Goal: Entertainment & Leisure: Consume media (video, audio)

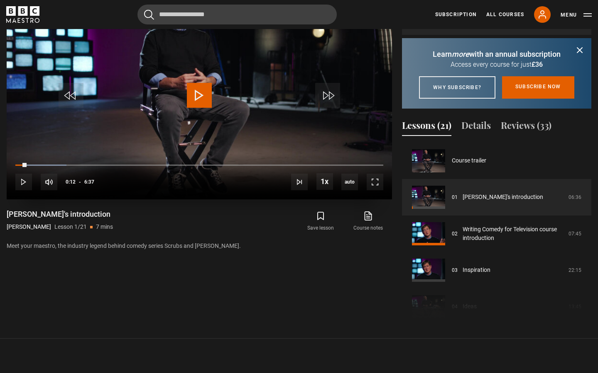
click at [191, 98] on span "Video Player" at bounding box center [199, 95] width 25 height 25
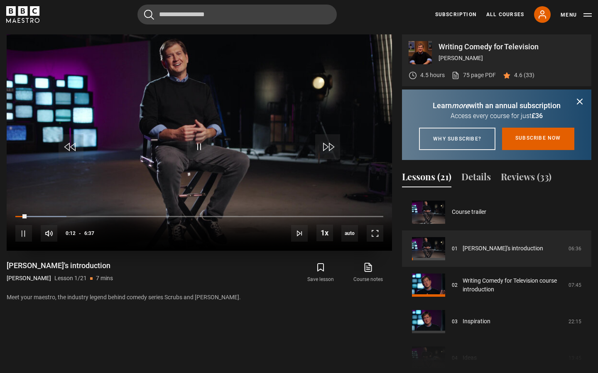
scroll to position [367, 0]
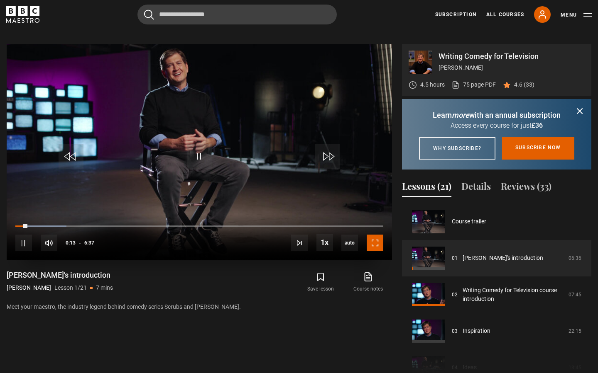
click at [377, 250] on span "Video Player" at bounding box center [374, 243] width 17 height 17
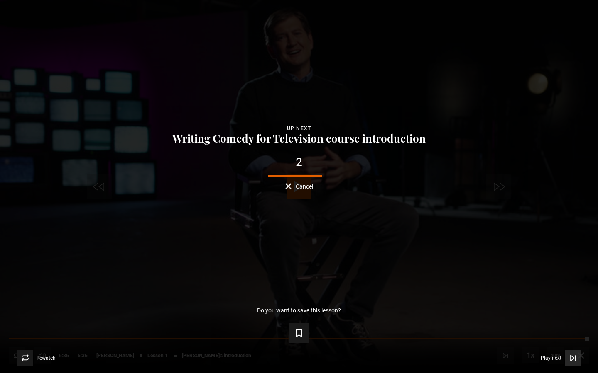
click at [574, 364] on span "Video Player" at bounding box center [572, 358] width 17 height 17
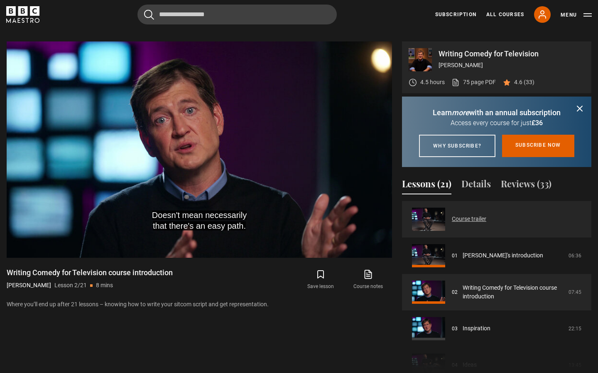
scroll to position [371, 0]
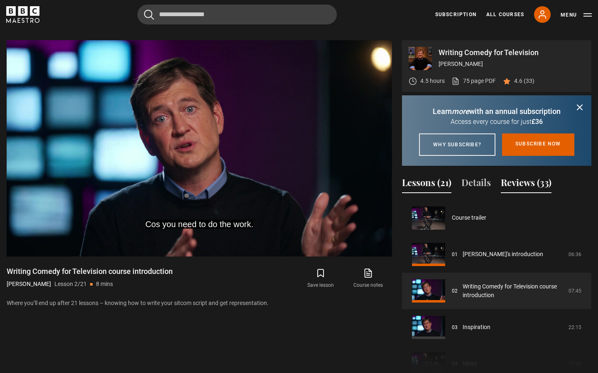
click at [537, 193] on button "Reviews (33)" at bounding box center [525, 184] width 51 height 17
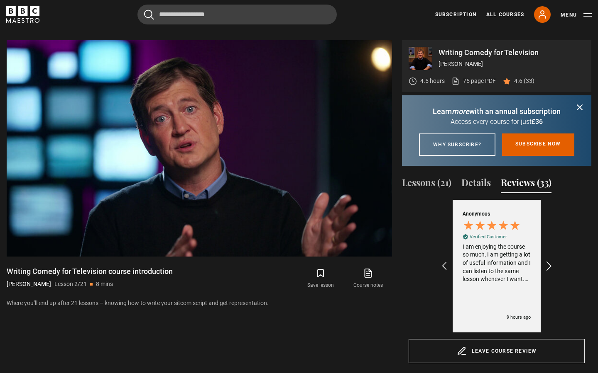
click at [548, 272] on icon "REVIEWS.io Carousel Scroll Right" at bounding box center [549, 267] width 12 height 12
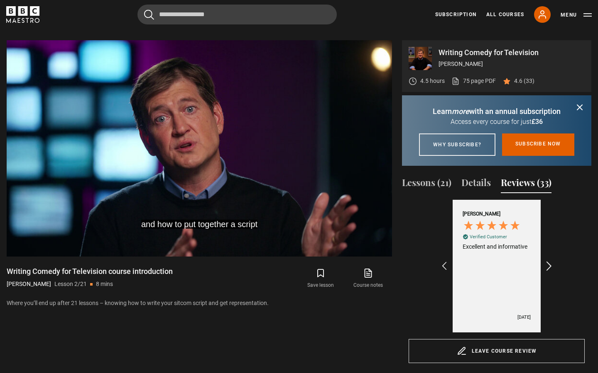
click at [548, 272] on icon "REVIEWS.io Carousel Scroll Right" at bounding box center [549, 267] width 12 height 12
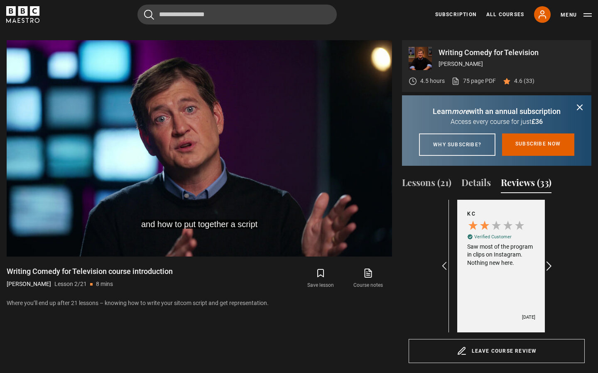
scroll to position [0, 193]
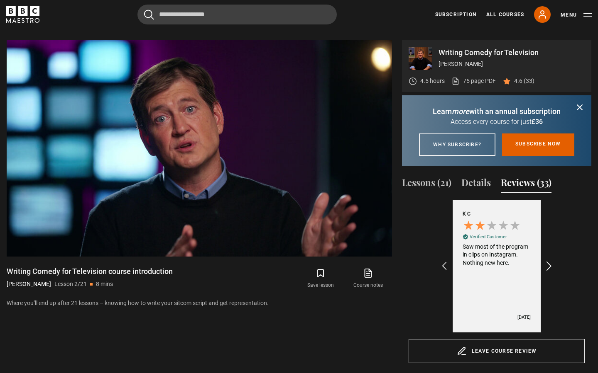
click at [547, 272] on icon "REVIEWS.io Carousel Scroll Right" at bounding box center [549, 267] width 12 height 12
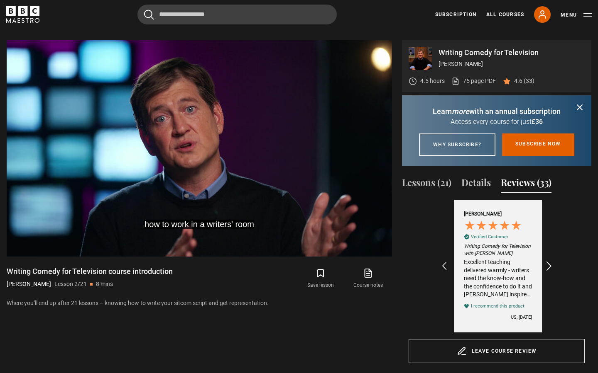
scroll to position [0, 385]
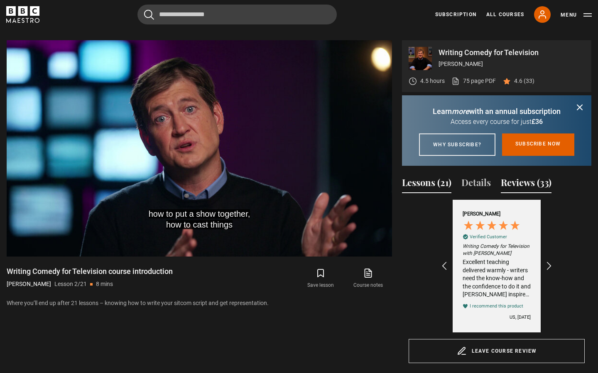
click at [436, 193] on button "Lessons (21)" at bounding box center [426, 184] width 49 height 17
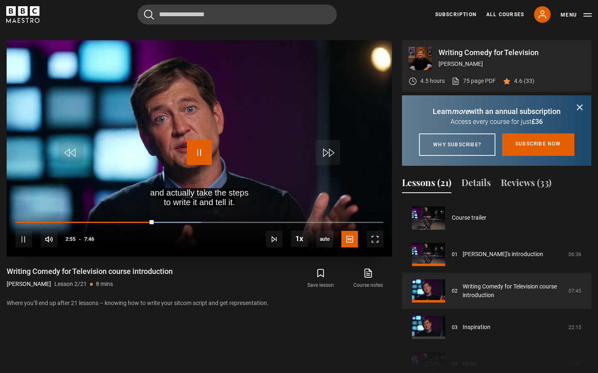
click at [201, 148] on span "Video Player" at bounding box center [199, 152] width 25 height 25
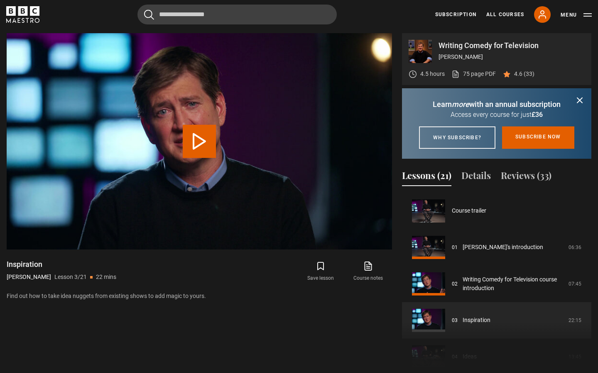
scroll to position [73, 0]
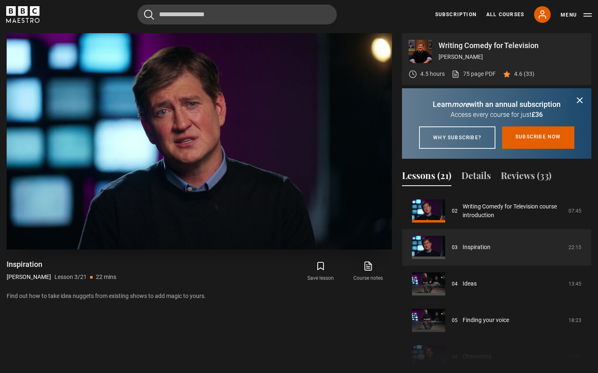
click at [206, 112] on video "Video Player" at bounding box center [199, 141] width 385 height 217
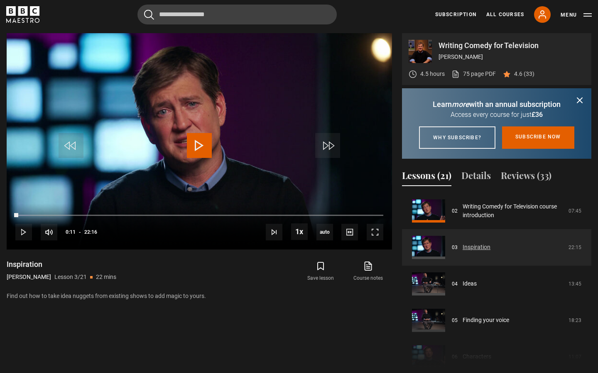
click at [469, 252] on link "Inspiration" at bounding box center [476, 247] width 28 height 9
click at [203, 141] on span "Video Player" at bounding box center [199, 145] width 25 height 25
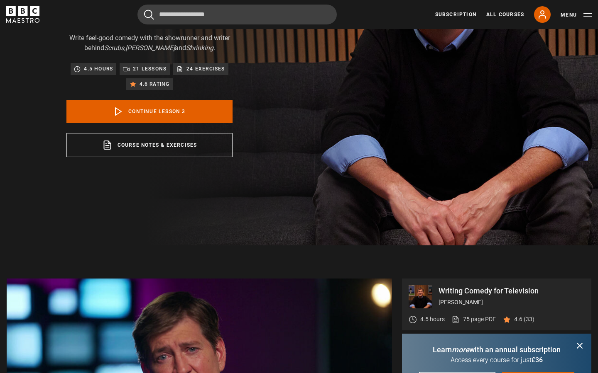
scroll to position [0, 0]
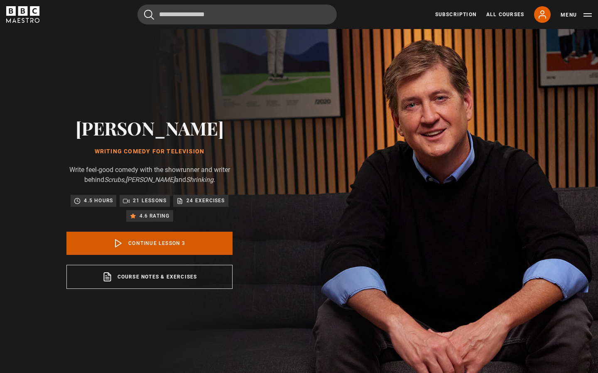
click at [208, 240] on link "Continue lesson 3" at bounding box center [149, 243] width 166 height 23
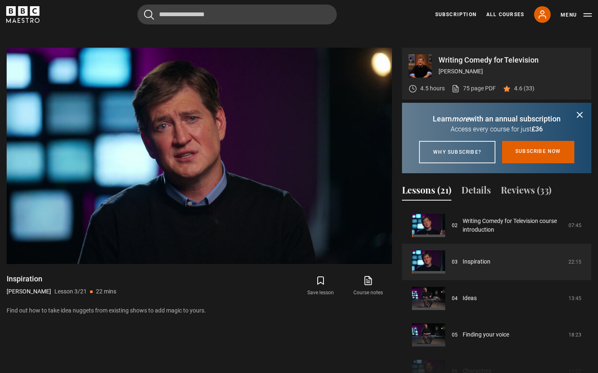
scroll to position [378, 0]
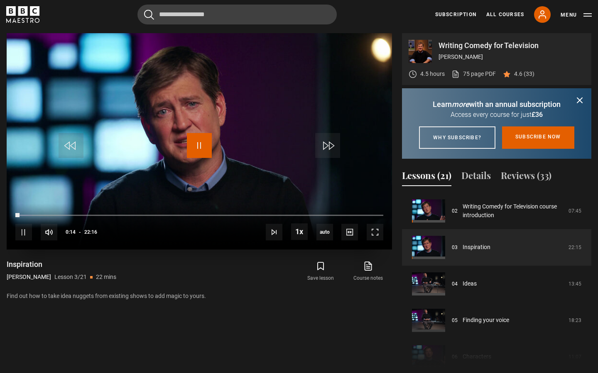
click at [200, 151] on span "Video Player" at bounding box center [199, 145] width 25 height 25
click at [464, 252] on link "Inspiration" at bounding box center [476, 247] width 28 height 9
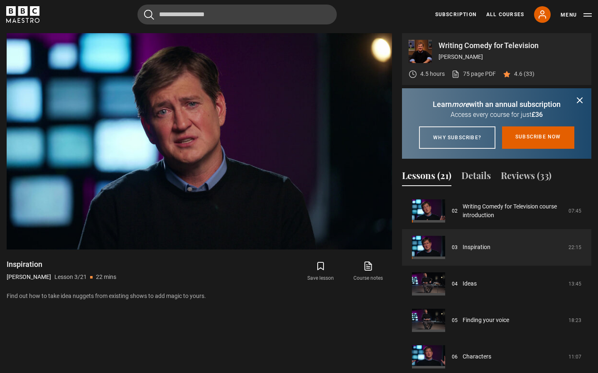
scroll to position [73, 0]
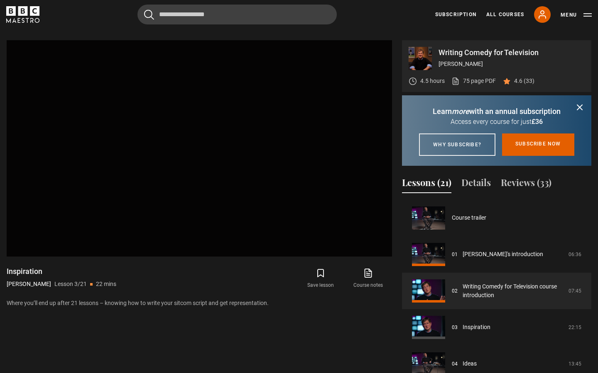
scroll to position [37, 0]
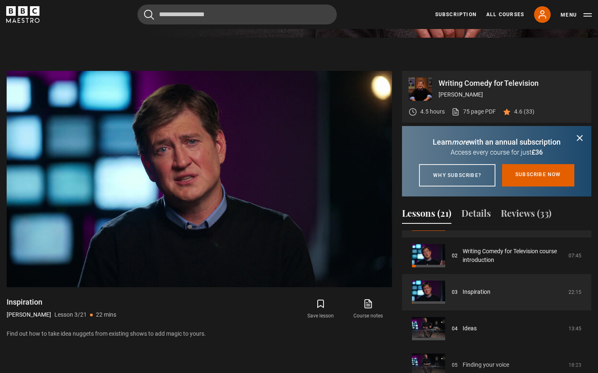
scroll to position [67, 0]
